Goal: Communication & Community: Answer question/provide support

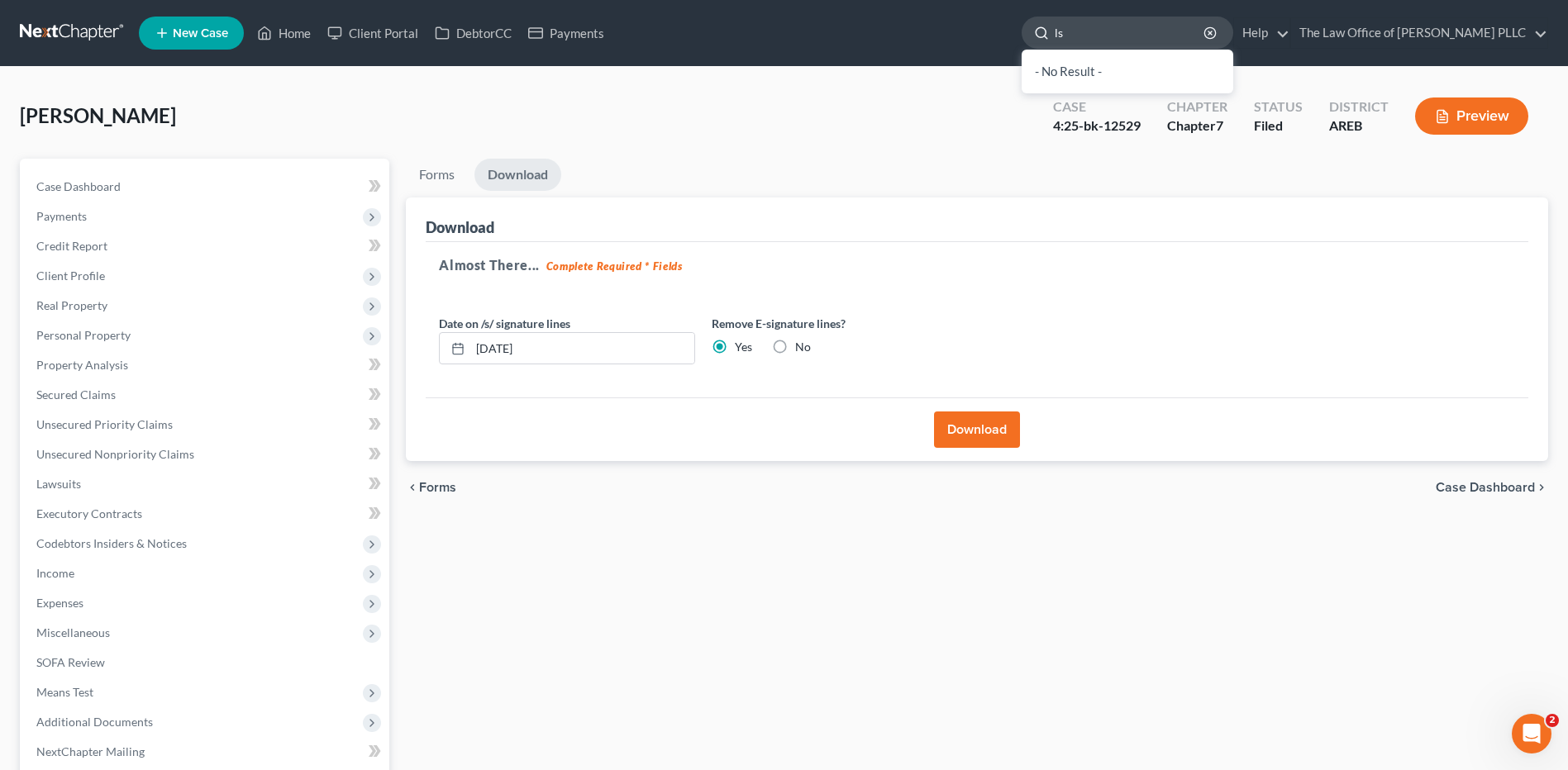
type input "l"
type input "[PERSON_NAME] T"
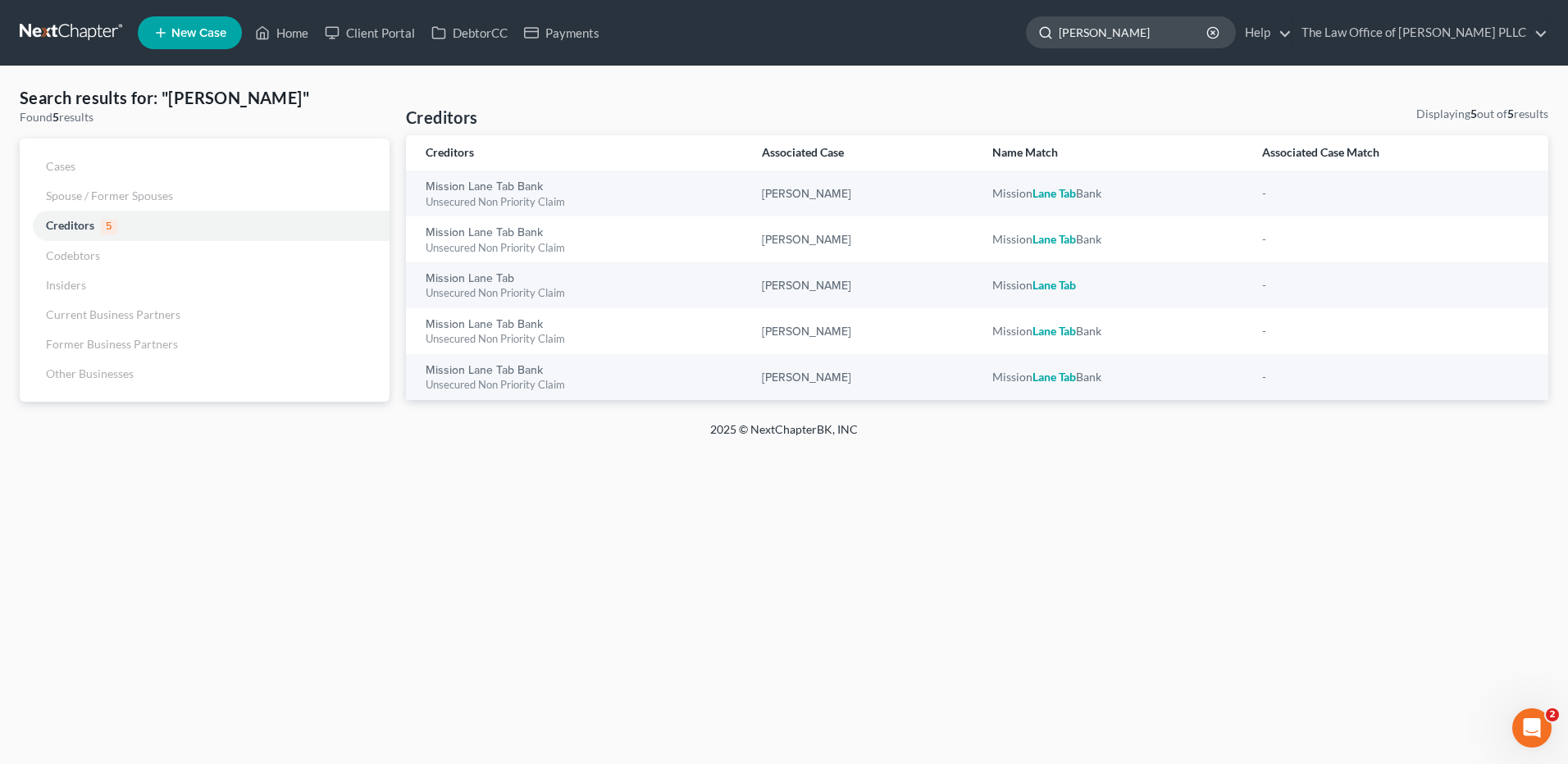
drag, startPoint x: 1138, startPoint y: 28, endPoint x: 1063, endPoint y: 21, distance: 75.3
click at [1063, 21] on input "[PERSON_NAME]" at bounding box center [1133, 33] width 150 height 31
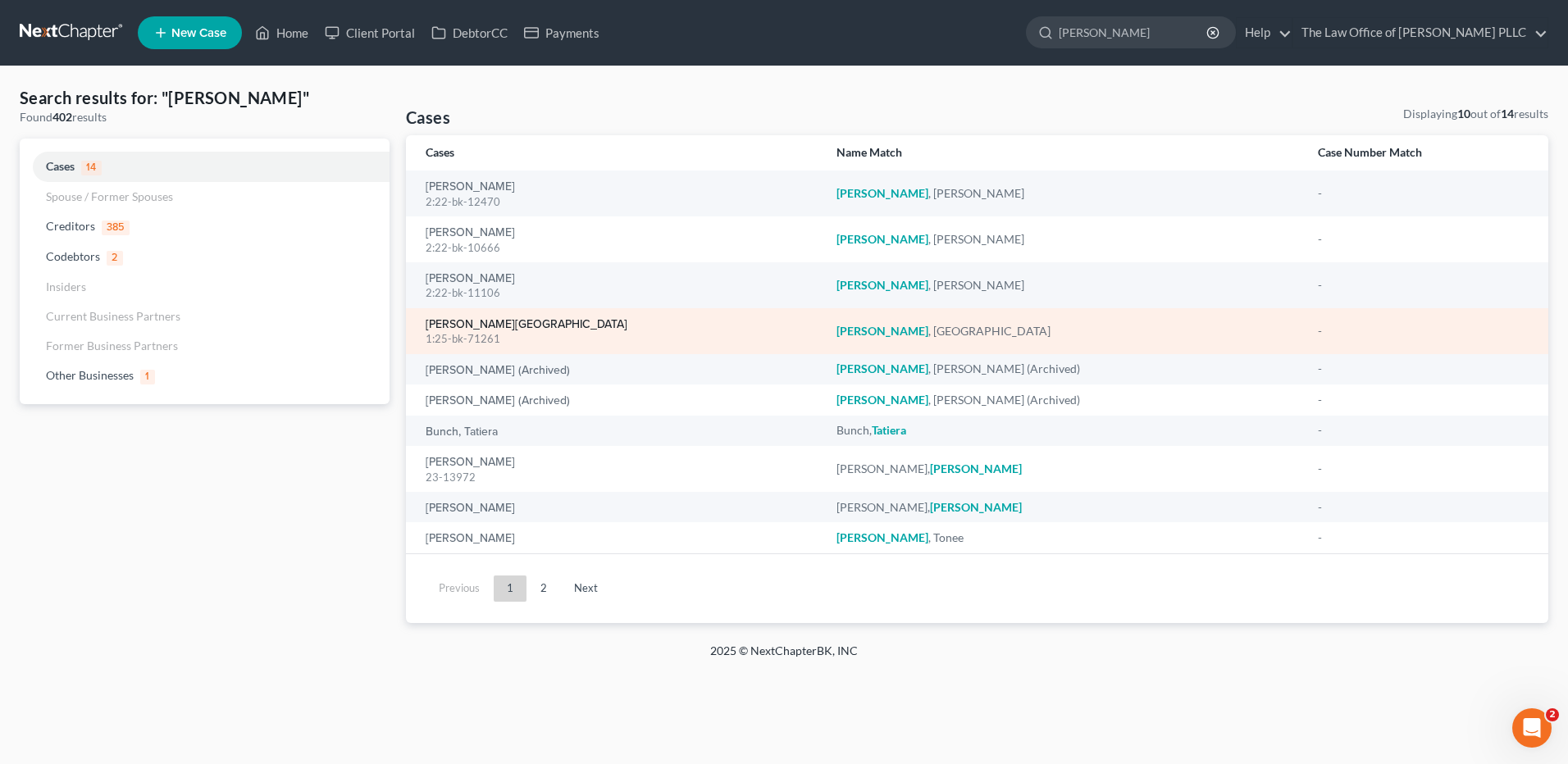
type input "[PERSON_NAME]"
click at [465, 323] on link "[PERSON_NAME][GEOGRAPHIC_DATA]" at bounding box center [526, 324] width 201 height 11
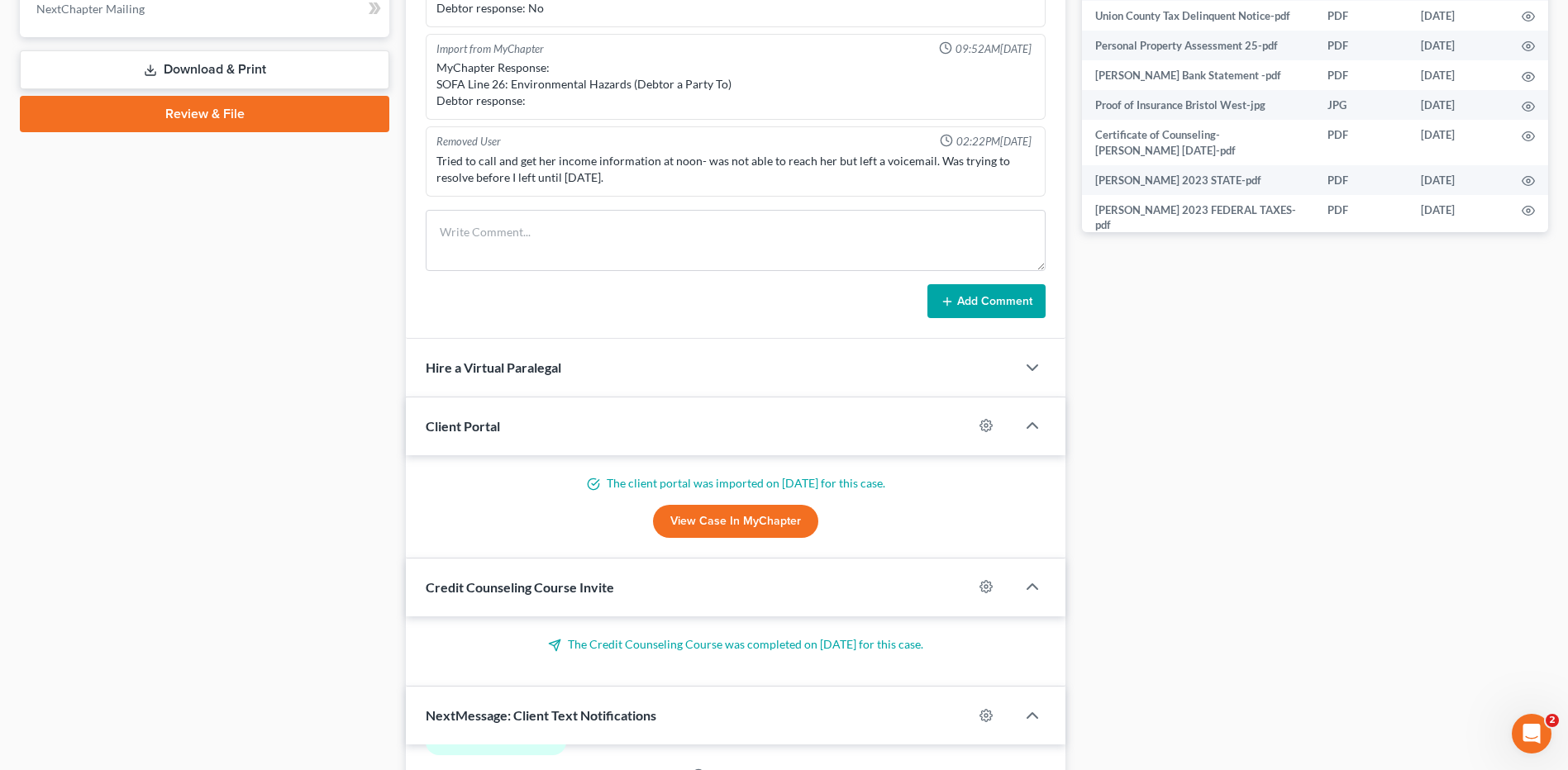
scroll to position [737, 0]
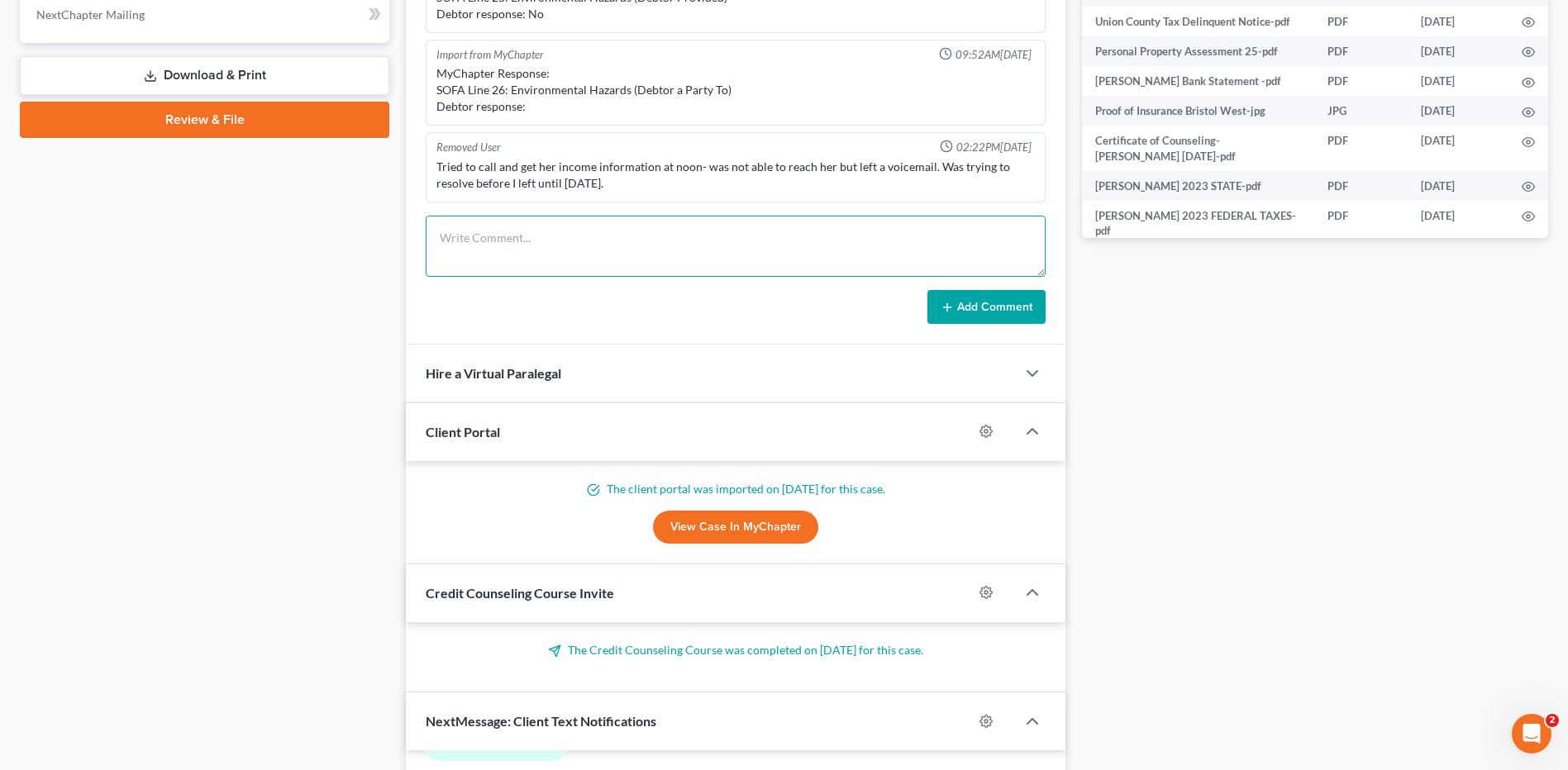
click at [470, 229] on textarea at bounding box center [735, 245] width 620 height 61
type textarea "Called to remind her to sign her schedules that I sent [DATE] at 2pm"
click at [977, 299] on button "Add Comment" at bounding box center [986, 307] width 118 height 35
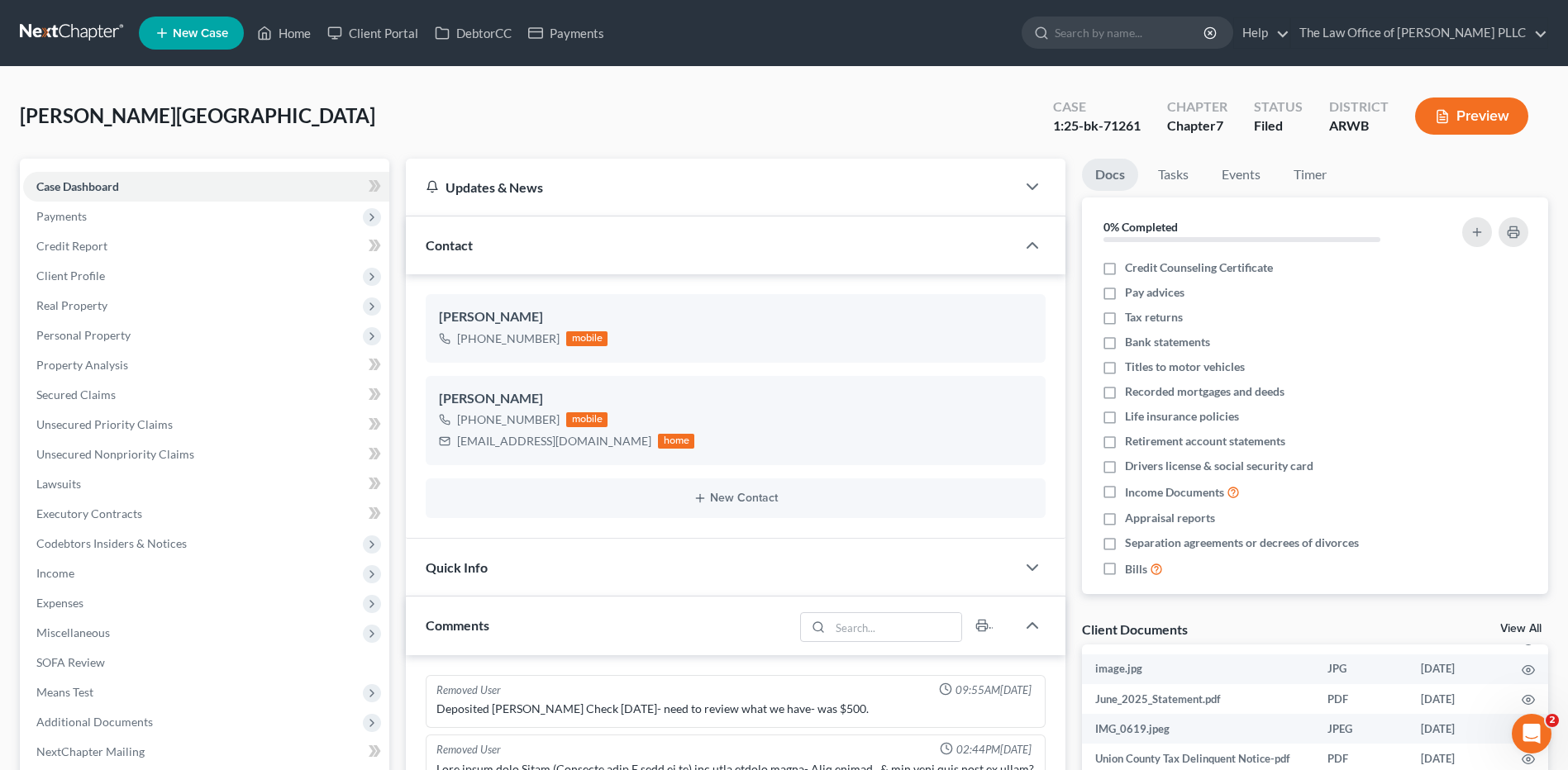
scroll to position [2537, 0]
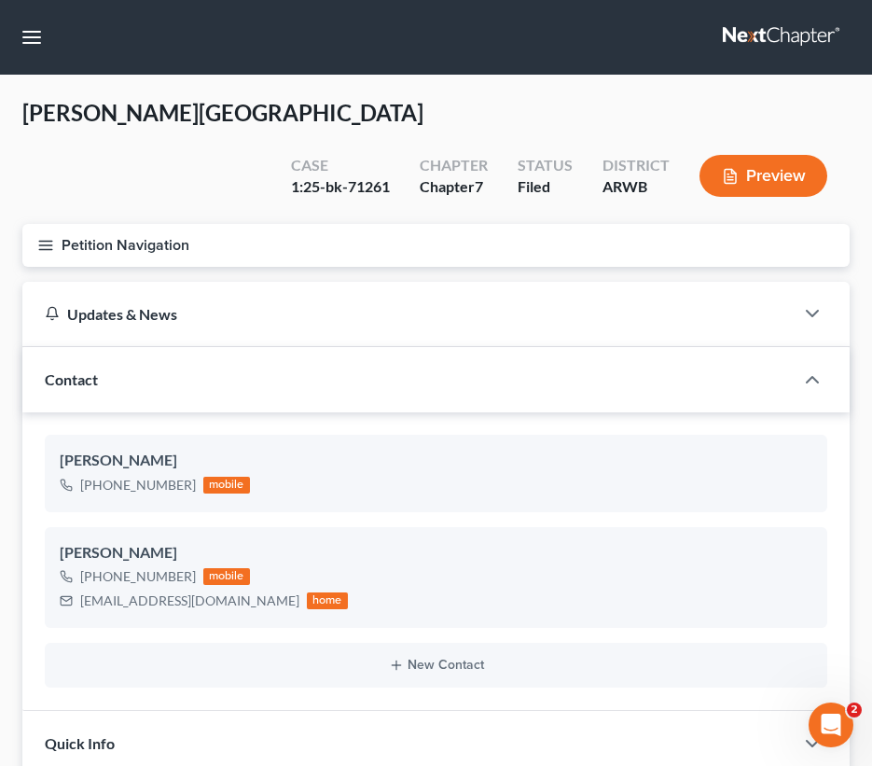
click at [307, 40] on nav "Home New Case Client Portal DebtorCC Payments The Law Office of [PERSON_NAME] P…" at bounding box center [436, 37] width 872 height 75
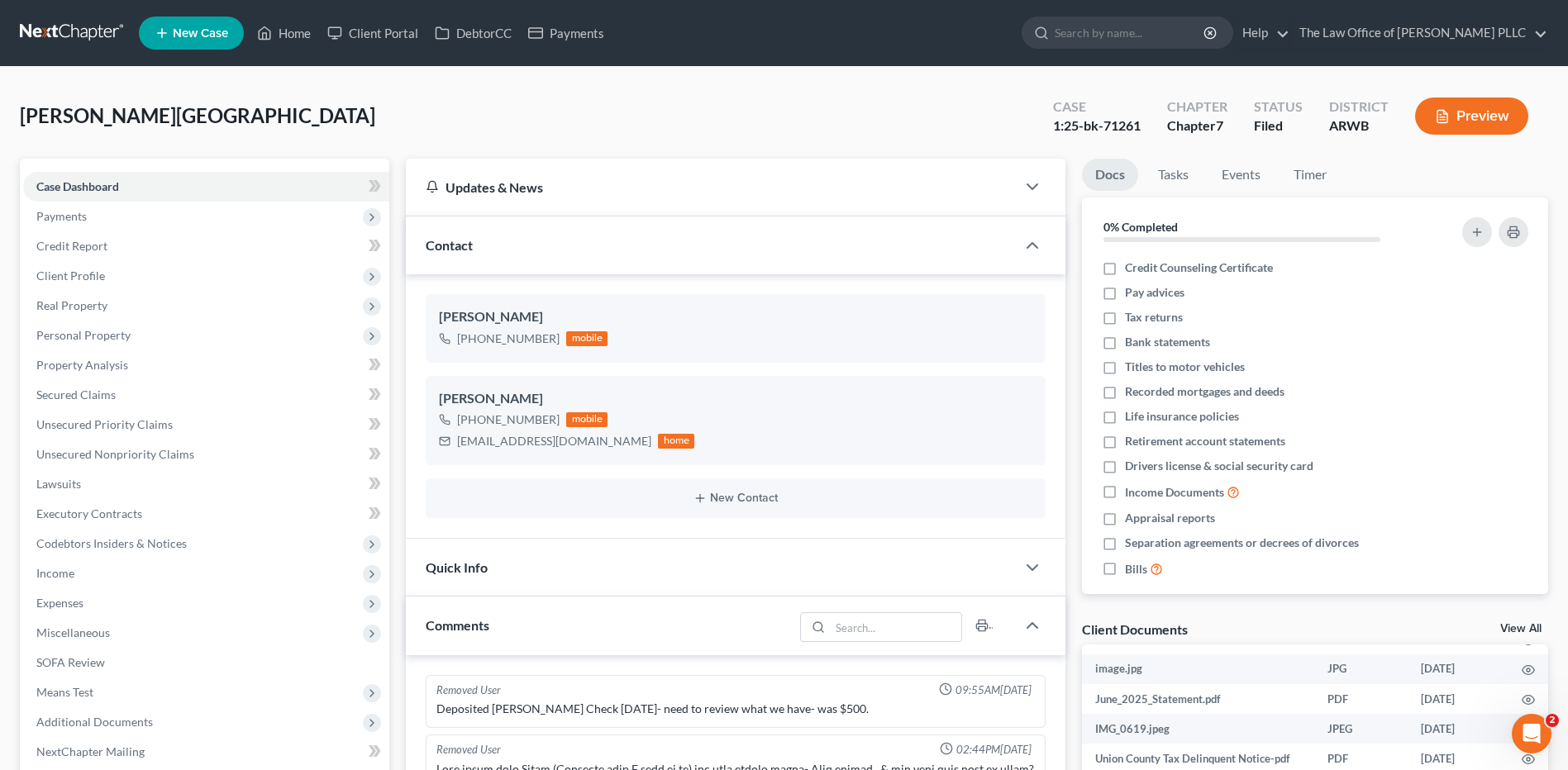
scroll to position [2619, 0]
